Goal: Check status: Check status

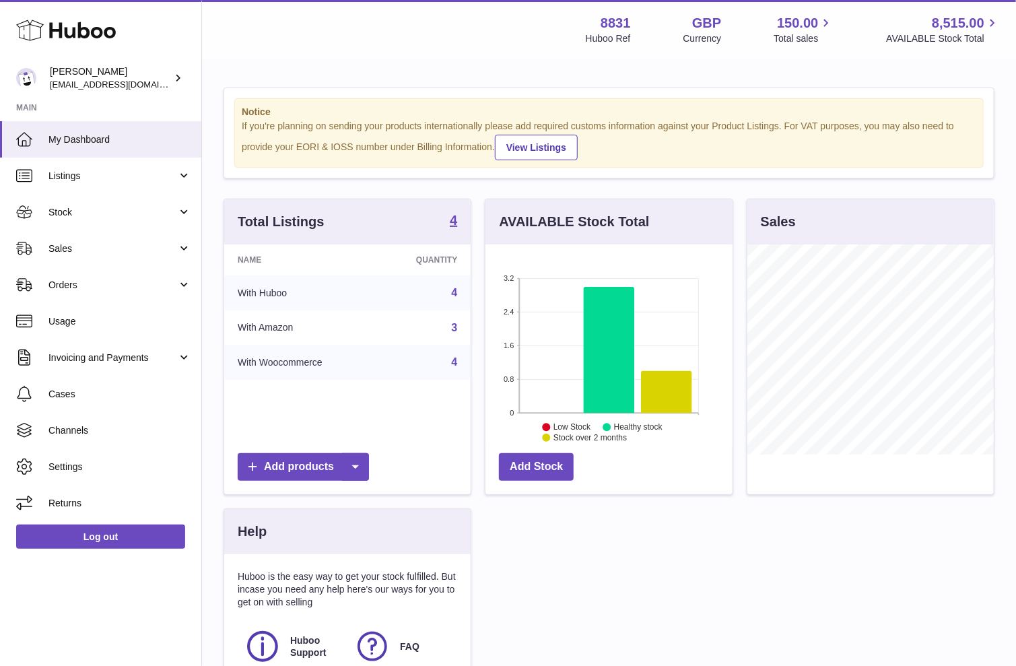
scroll to position [209, 246]
click at [106, 249] on span "Sales" at bounding box center [112, 248] width 129 height 13
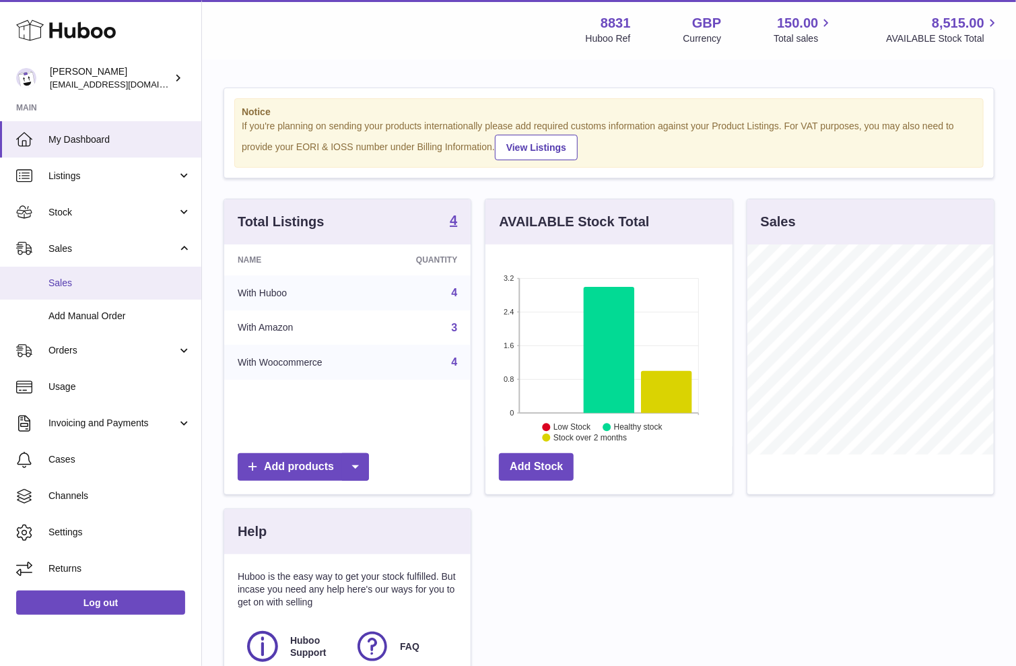
click at [96, 277] on span "Sales" at bounding box center [119, 283] width 143 height 13
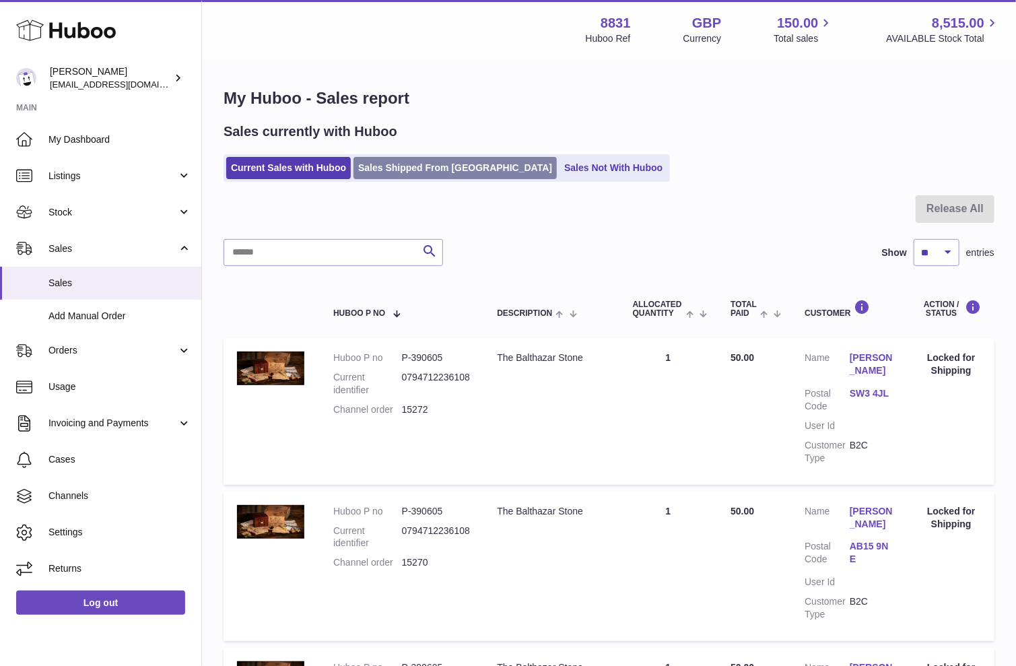
click at [434, 164] on link "Sales Shipped From [GEOGRAPHIC_DATA]" at bounding box center [454, 168] width 203 height 22
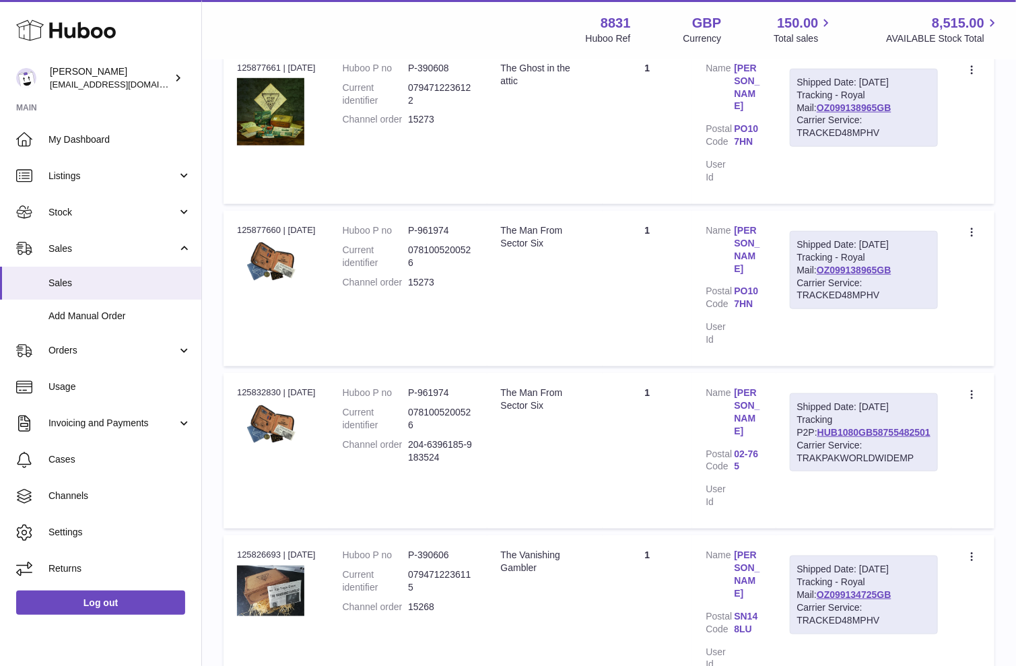
scroll to position [434, 0]
click at [845, 426] on link "HUB1080GB58755482501" at bounding box center [873, 431] width 113 height 11
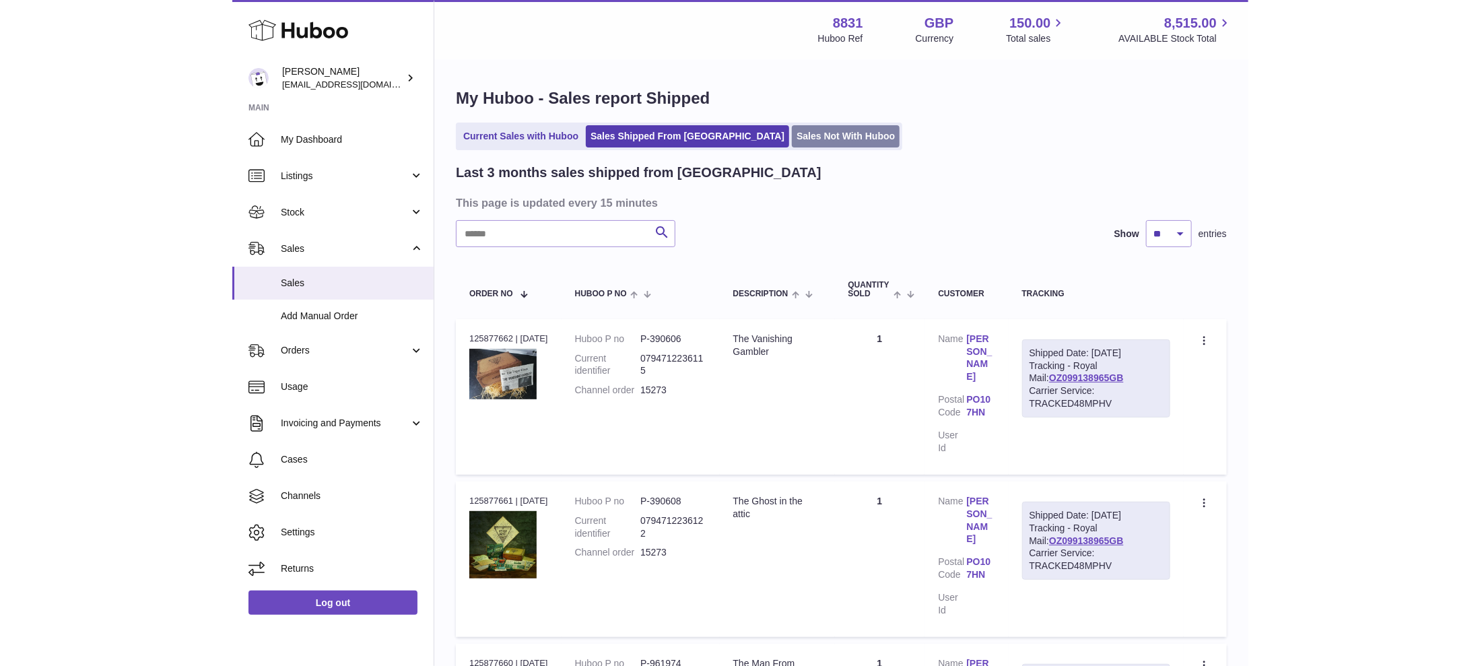
scroll to position [0, 0]
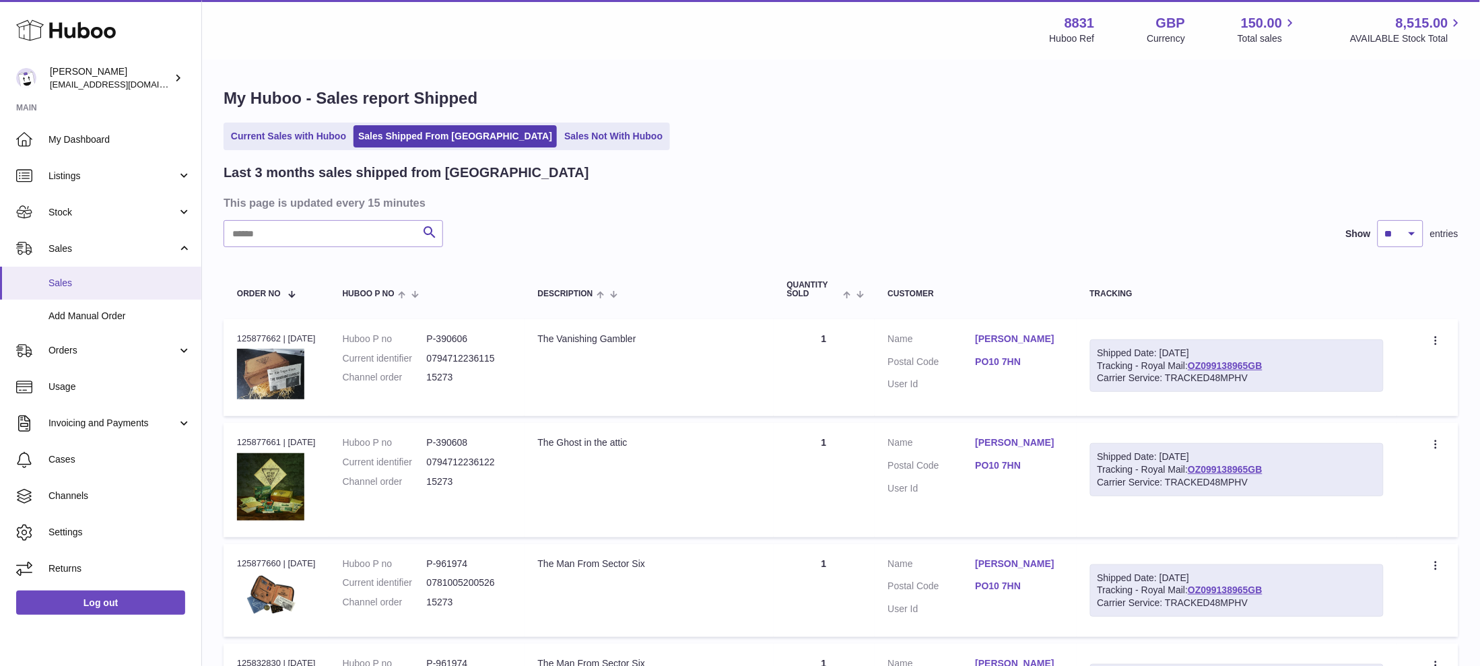
click at [67, 277] on span "Sales" at bounding box center [119, 283] width 143 height 13
